Goal: Transaction & Acquisition: Purchase product/service

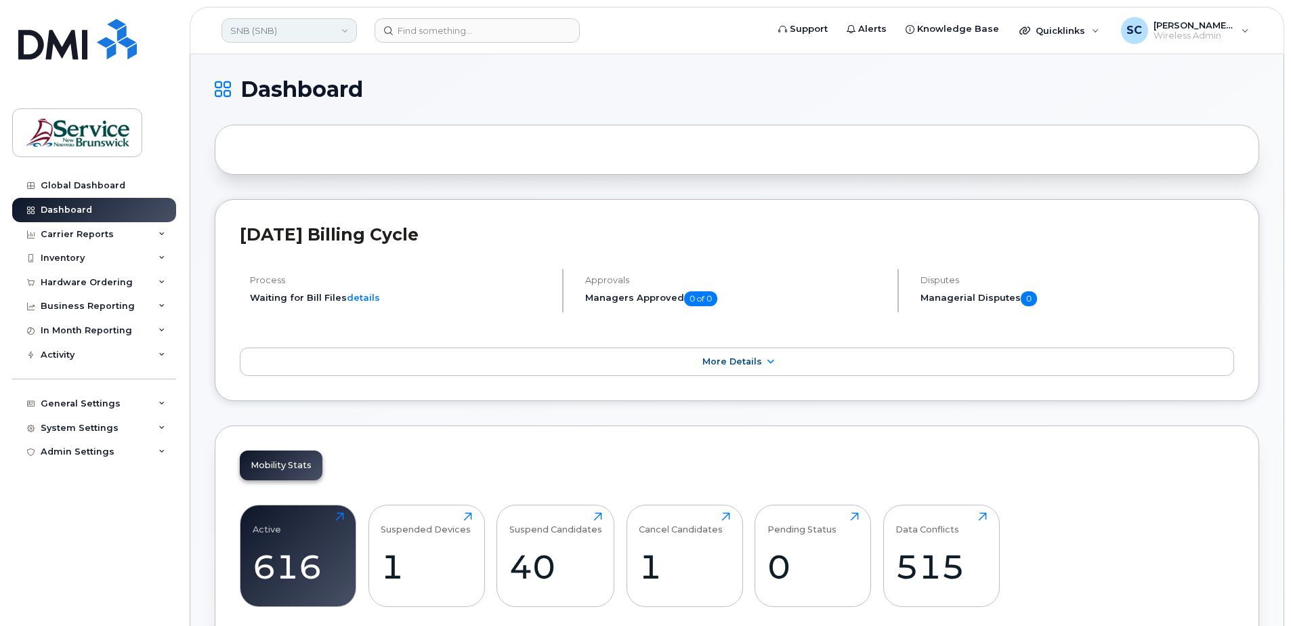
click at [322, 20] on link "SNB (SNB)" at bounding box center [290, 30] width 136 height 24
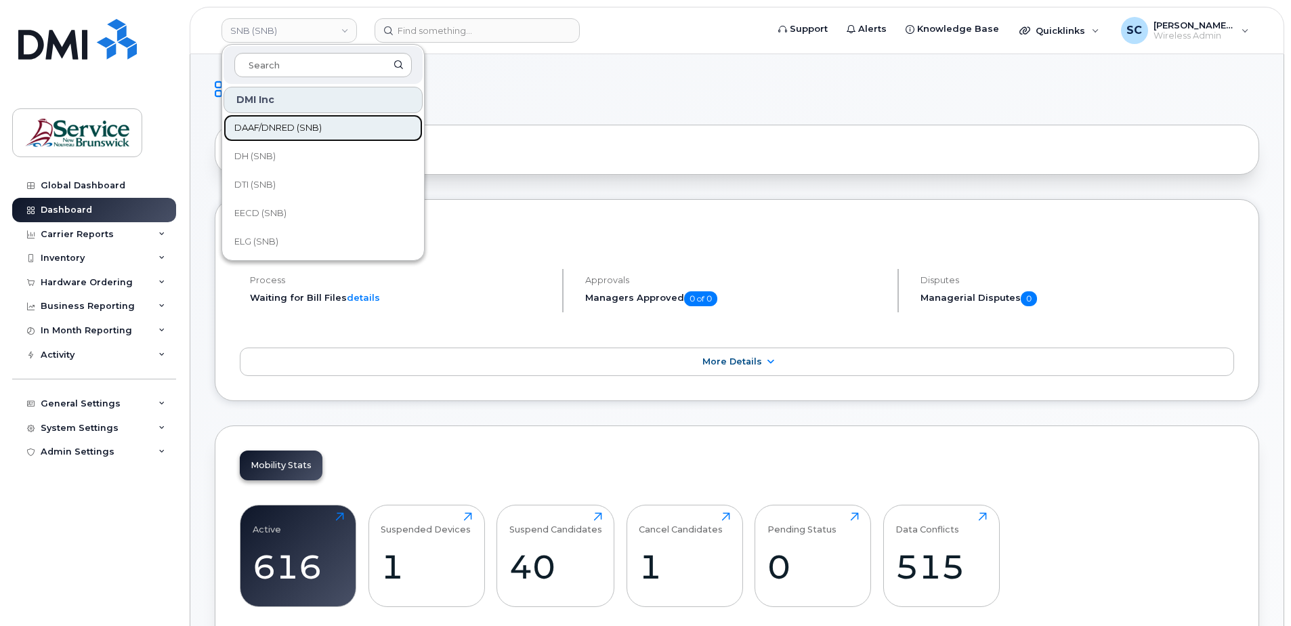
click at [290, 126] on span "DAAF/DNRED (SNB)" at bounding box center [277, 128] width 87 height 14
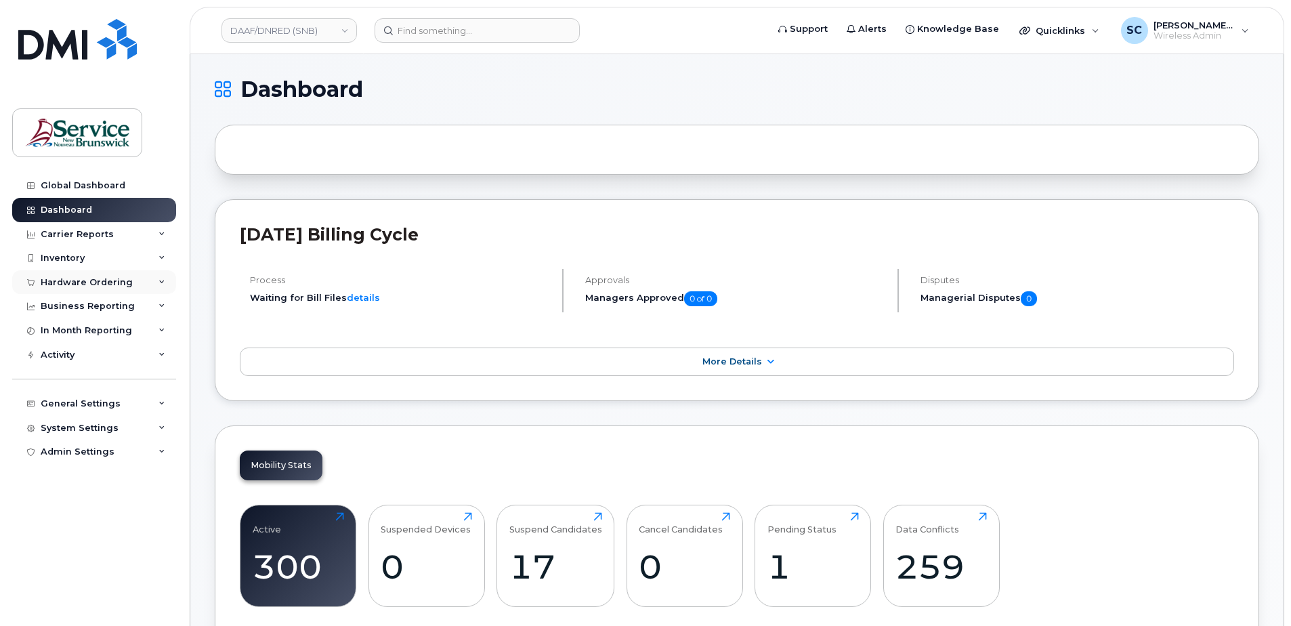
click at [112, 280] on div "Hardware Ordering" at bounding box center [87, 282] width 92 height 11
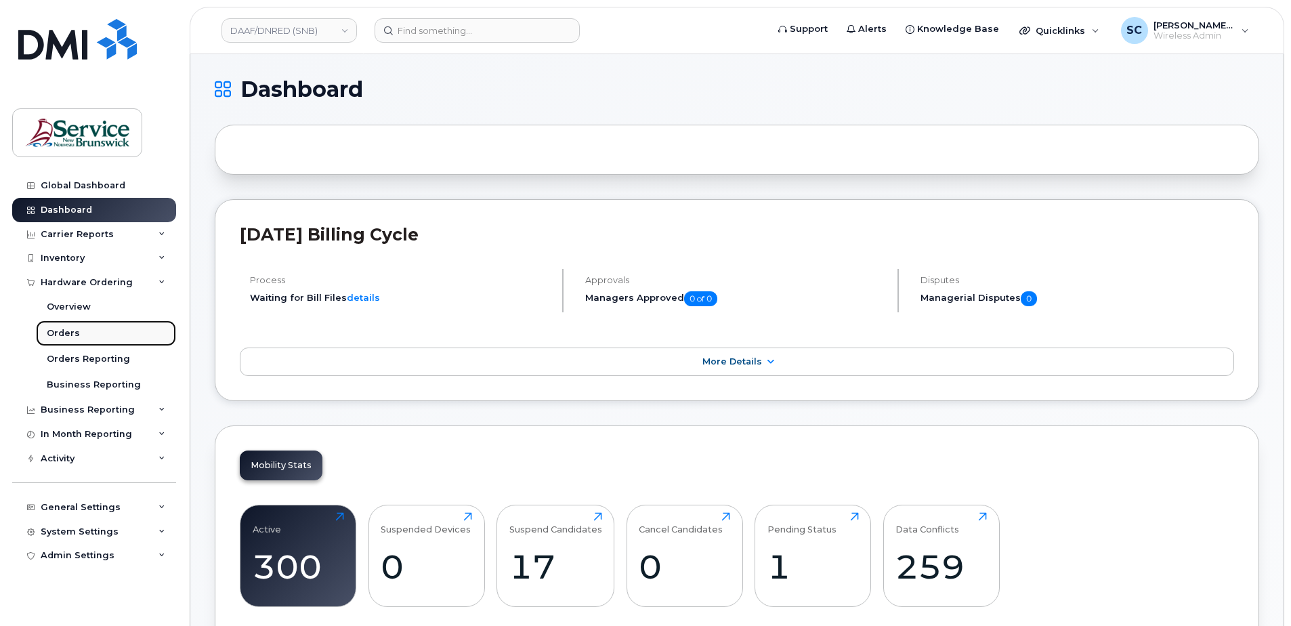
click at [86, 331] on link "Orders" at bounding box center [106, 334] width 140 height 26
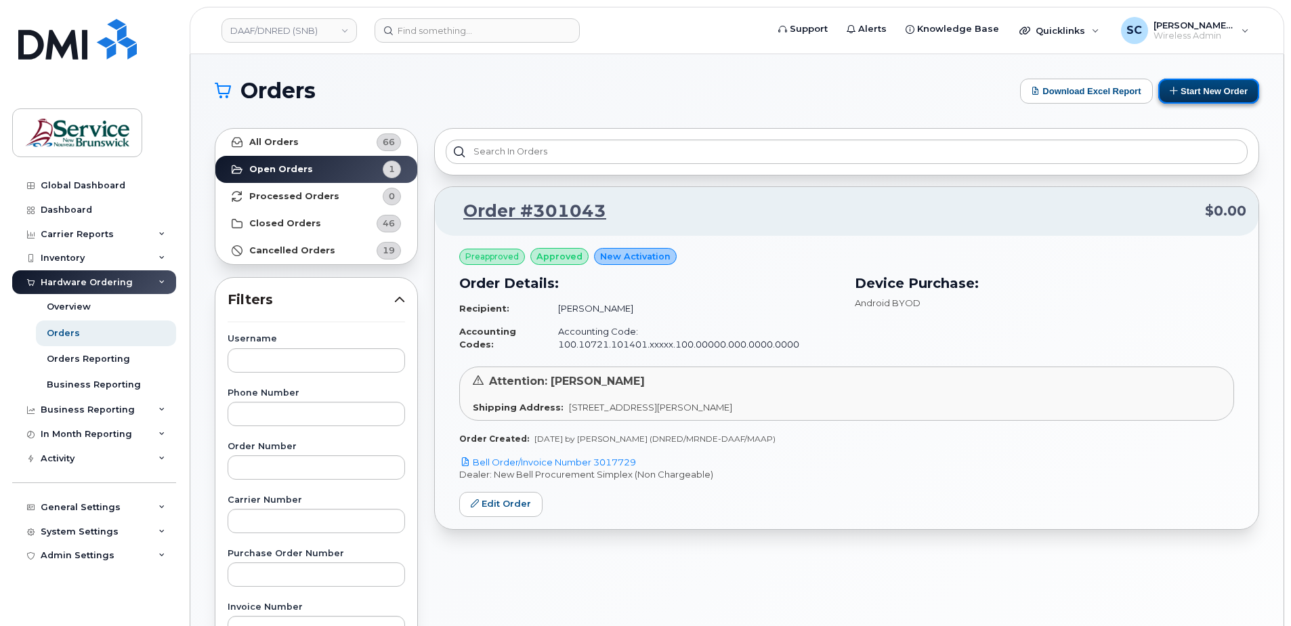
click at [1175, 87] on icon at bounding box center [1174, 90] width 9 height 9
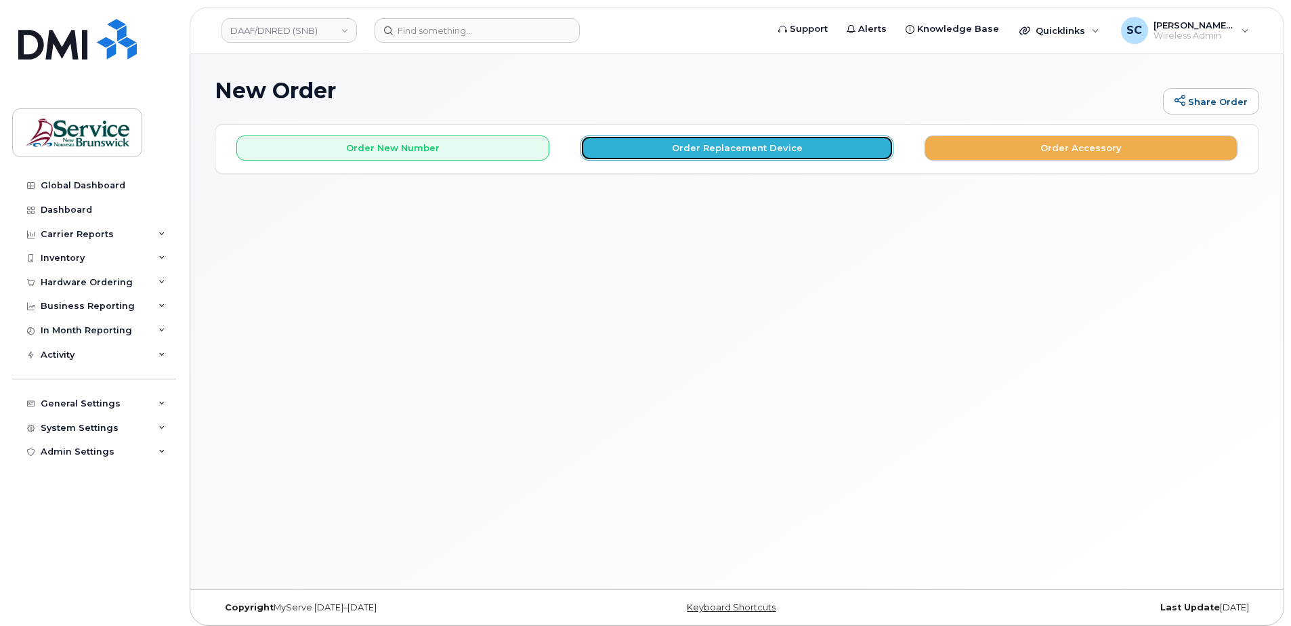
click at [659, 159] on button "Order Replacement Device" at bounding box center [737, 148] width 313 height 25
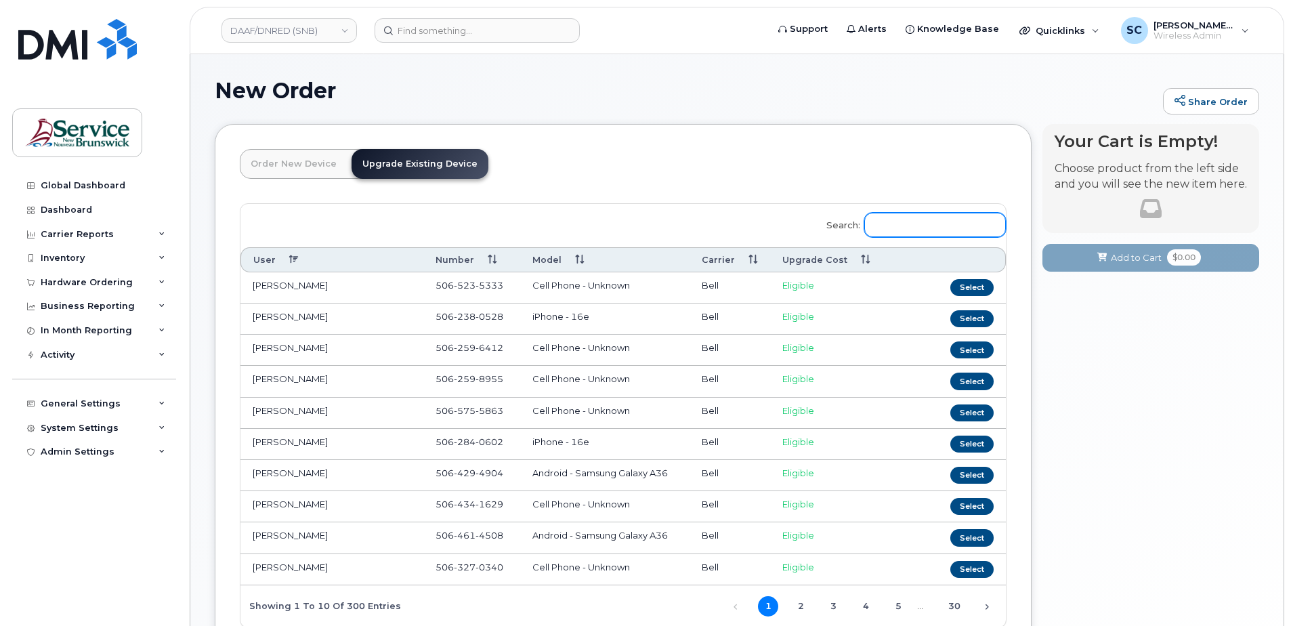
click at [909, 224] on input "Search:" at bounding box center [936, 225] width 142 height 24
paste input "5062303968"
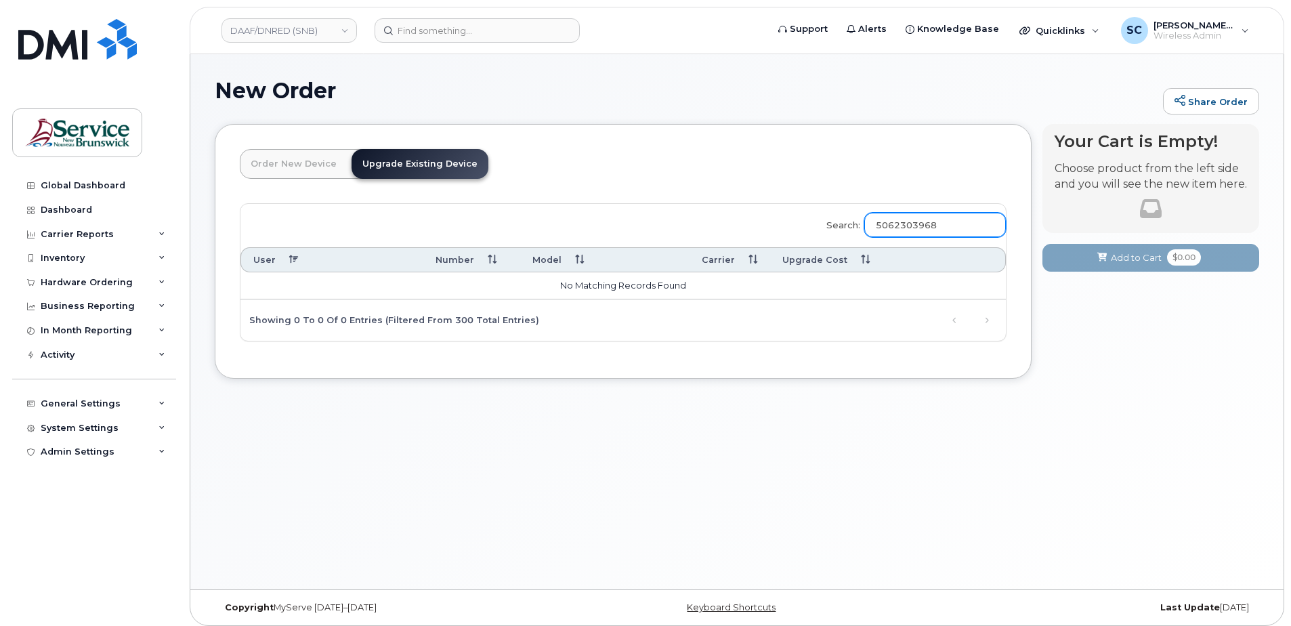
click at [937, 219] on input "5062303968" at bounding box center [936, 225] width 142 height 24
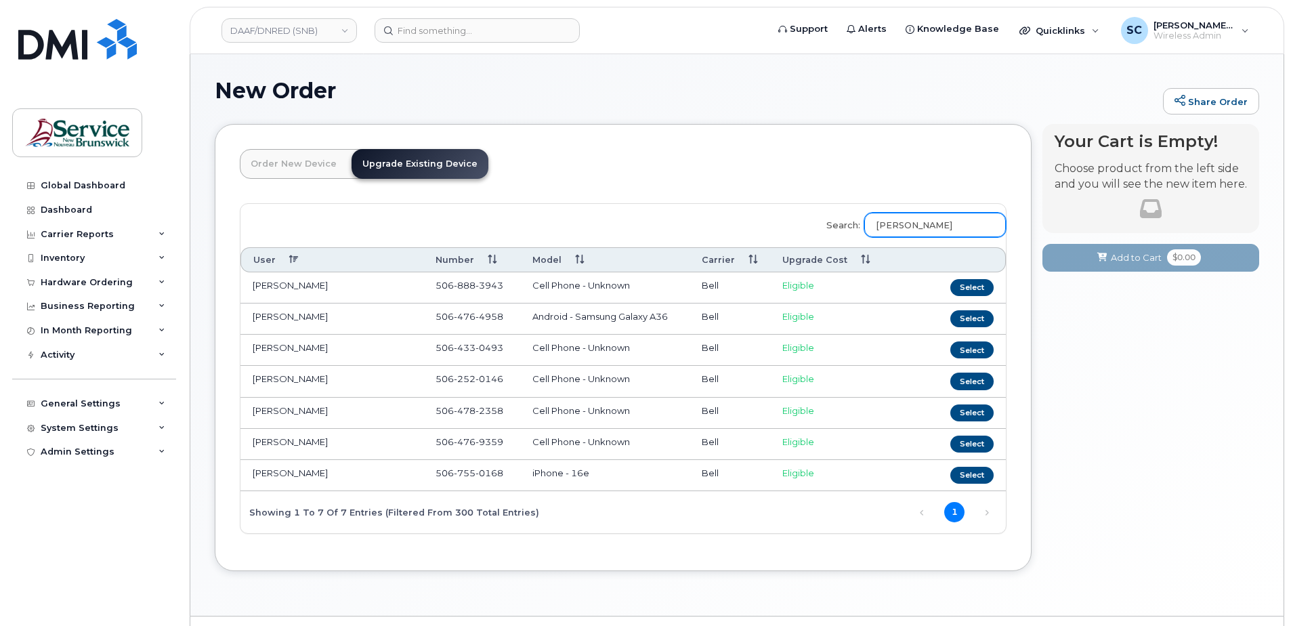
type input "cole"
